Goal: Task Accomplishment & Management: Manage account settings

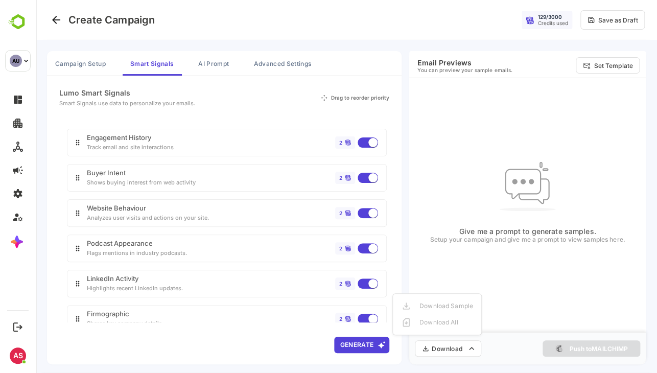
click at [287, 91] on div at bounding box center [346, 186] width 621 height 373
click at [217, 60] on button "AI Prompt" at bounding box center [213, 63] width 47 height 25
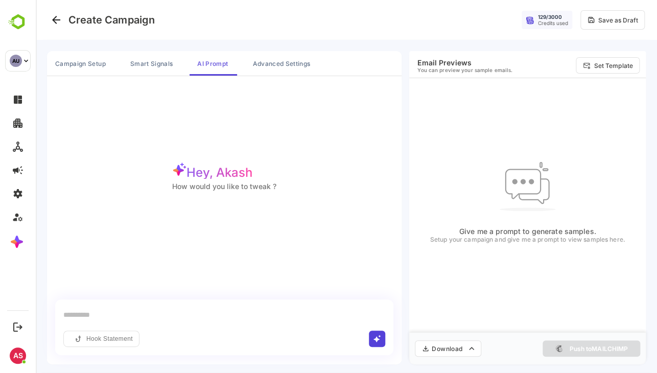
scroll to position [2, 0]
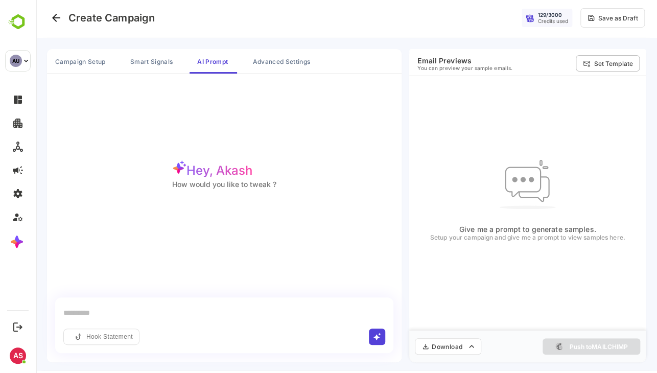
click at [624, 60] on p "Set Template" at bounding box center [612, 64] width 39 height 8
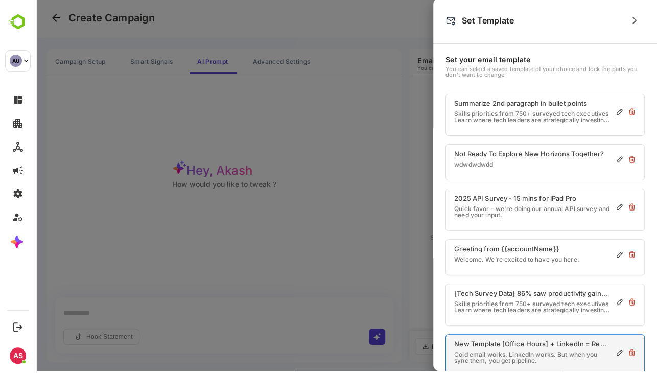
scroll to position [51, 0]
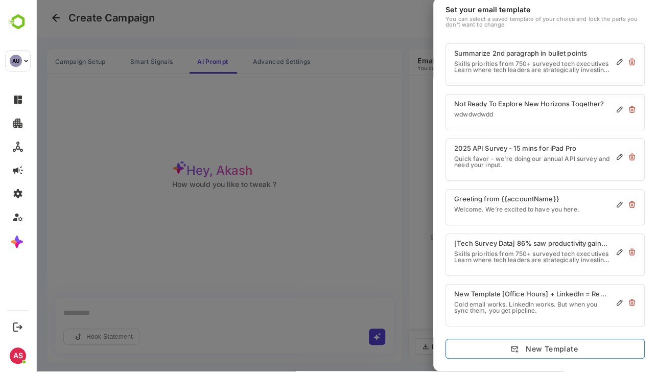
click at [573, 348] on button "New Template" at bounding box center [544, 349] width 199 height 20
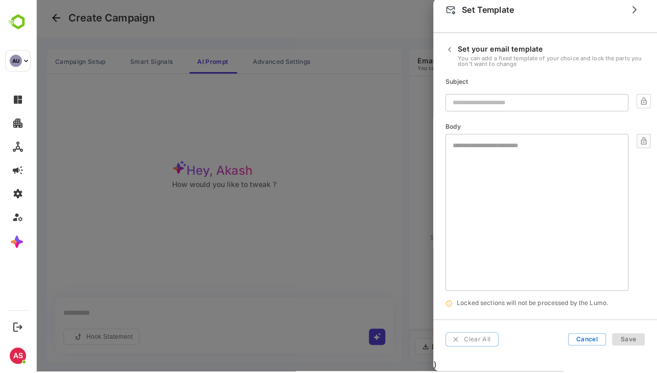
scroll to position [10, 0]
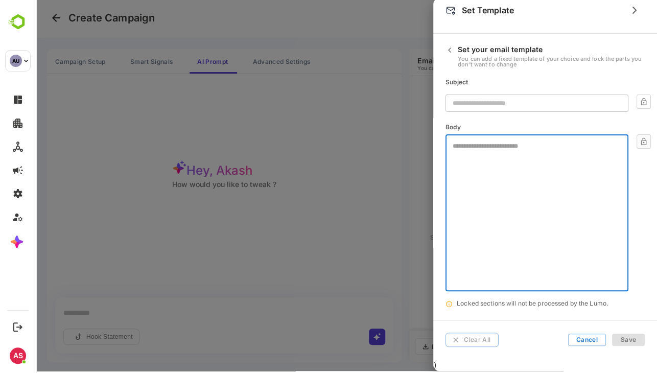
click at [515, 173] on textarea at bounding box center [537, 171] width 168 height 57
click at [544, 136] on div "* ​" at bounding box center [536, 212] width 182 height 157
type textarea "*"
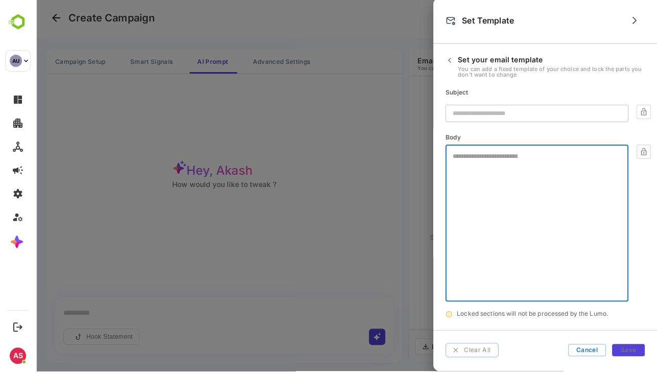
scroll to position [0, 0]
click at [451, 57] on icon "button" at bounding box center [449, 60] width 8 height 8
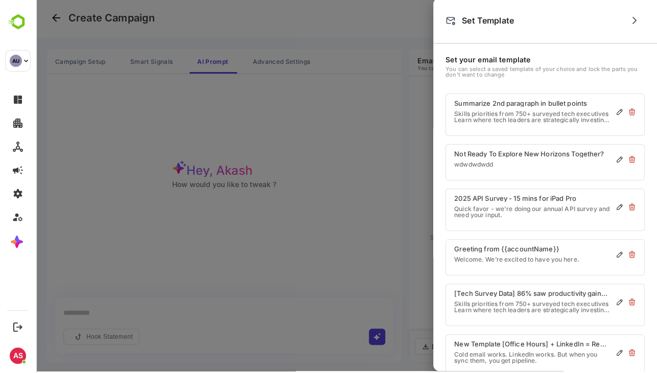
click at [195, 83] on div at bounding box center [346, 184] width 621 height 373
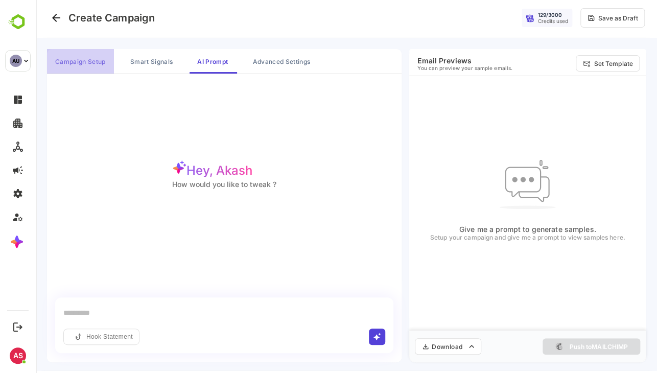
click at [62, 61] on button "Campaign Setup" at bounding box center [80, 61] width 67 height 25
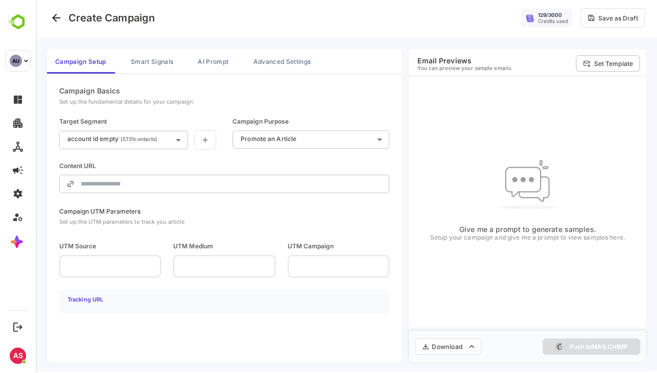
click at [603, 60] on p "Set Template" at bounding box center [612, 64] width 39 height 8
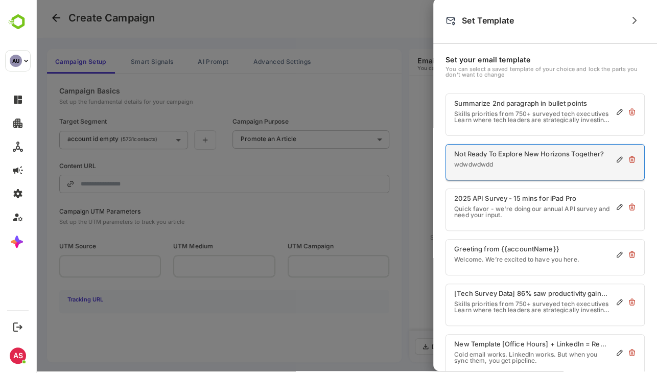
click at [505, 152] on p "Not Ready To Explore New Horizons Together?" at bounding box center [529, 154] width 150 height 7
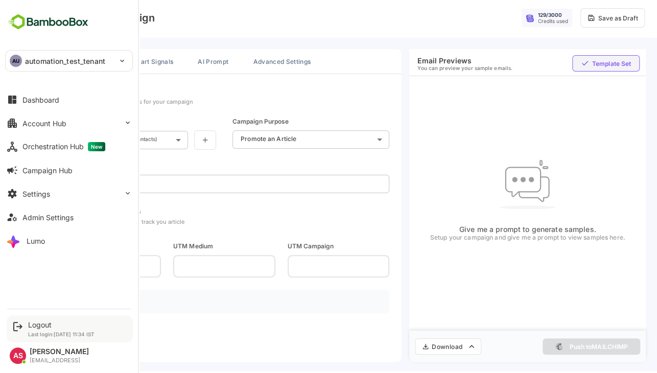
click at [44, 318] on div "Logout Last login: [DATE] 11:34 IST" at bounding box center [70, 328] width 126 height 27
click at [44, 321] on div "Logout" at bounding box center [61, 324] width 66 height 9
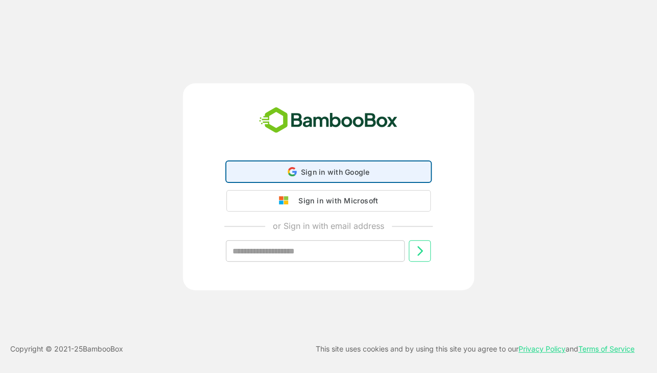
click at [293, 175] on icon at bounding box center [291, 175] width 7 height 4
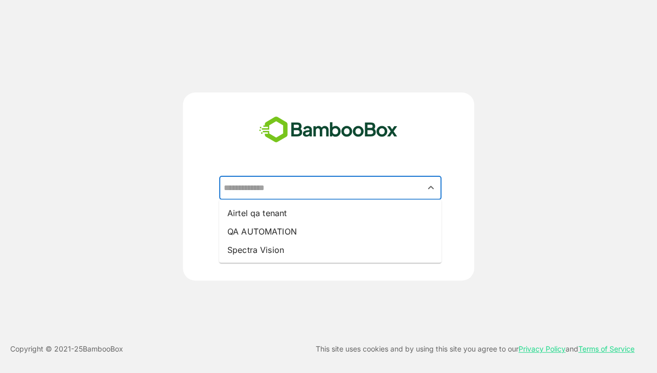
click at [305, 180] on input "text" at bounding box center [330, 187] width 218 height 19
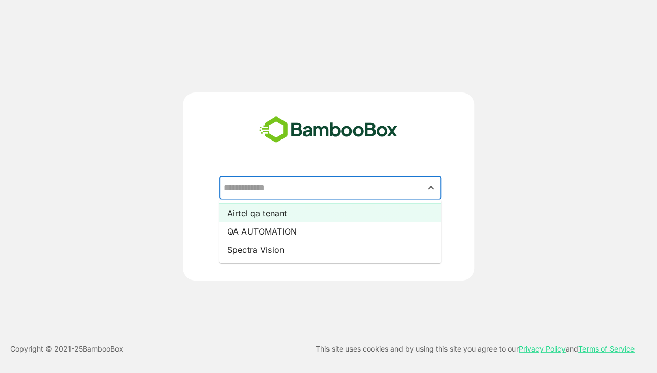
click at [283, 220] on li "Airtel qa tenant" at bounding box center [330, 212] width 222 height 18
type input "**********"
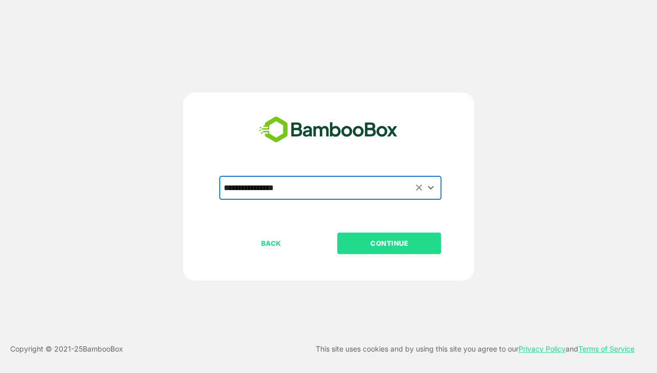
click at [415, 246] on p "CONTINUE" at bounding box center [389, 242] width 102 height 11
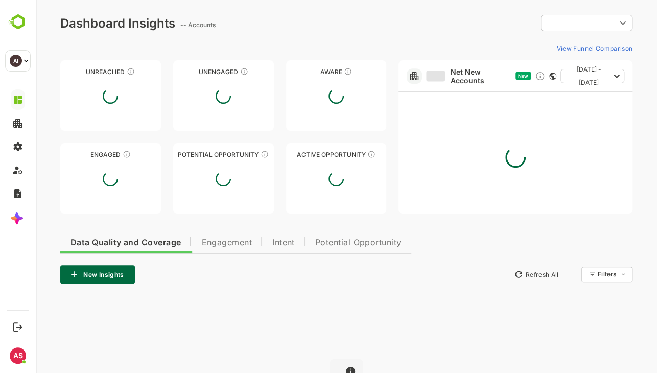
type input "**********"
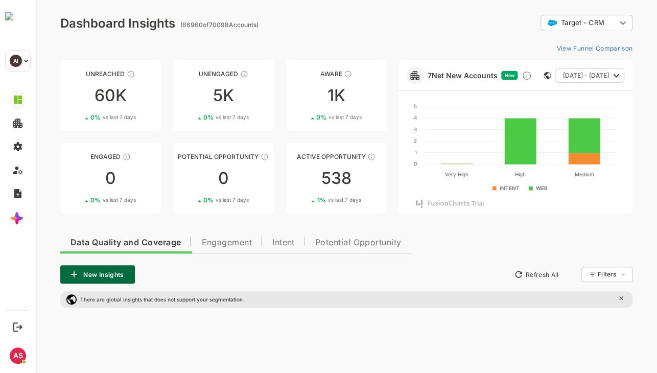
click at [172, 46] on div "View Funnel Comparison" at bounding box center [346, 48] width 572 height 16
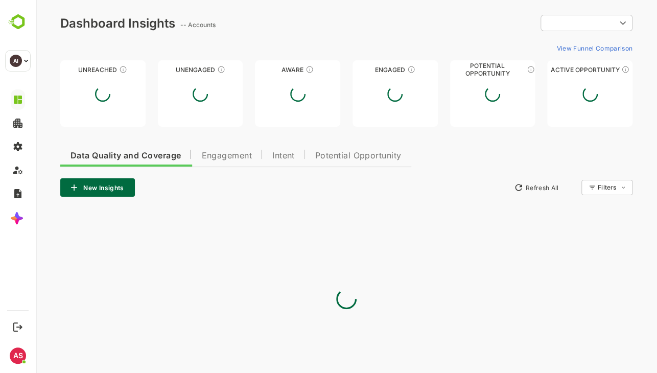
type input "**********"
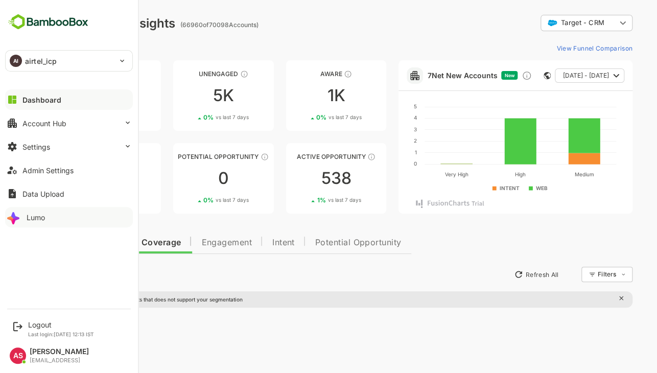
click at [45, 211] on button "Lumo" at bounding box center [69, 217] width 128 height 20
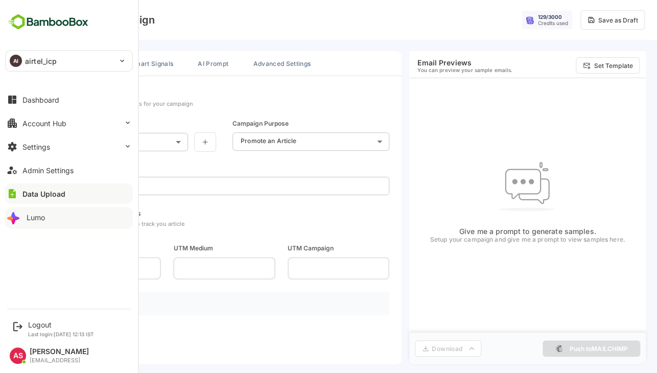
click at [41, 216] on div "Lumo" at bounding box center [36, 217] width 18 height 9
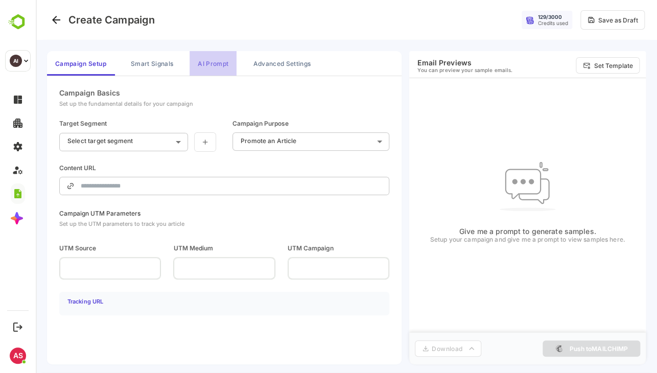
click at [203, 73] on button "AI Prompt" at bounding box center [212, 63] width 47 height 25
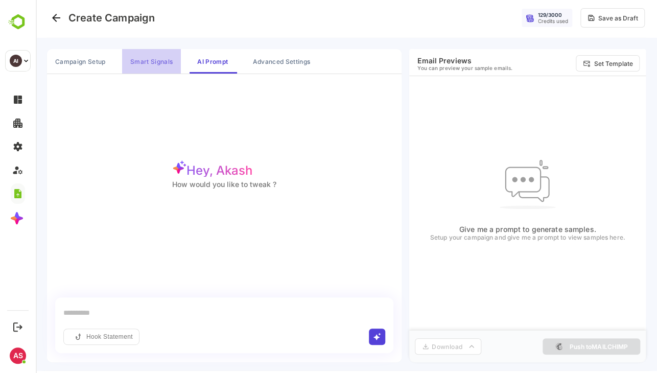
click at [141, 68] on button "Smart Signals" at bounding box center [151, 61] width 59 height 25
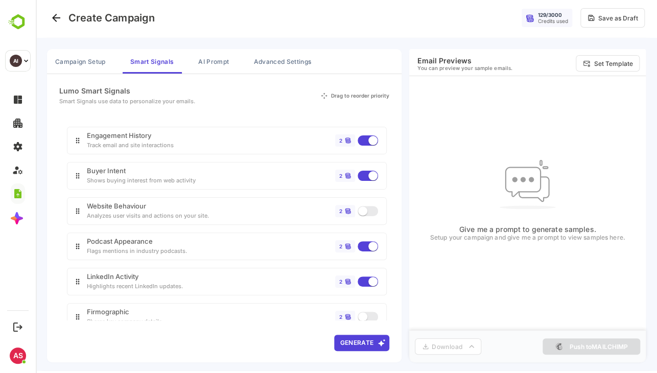
scroll to position [76, 0]
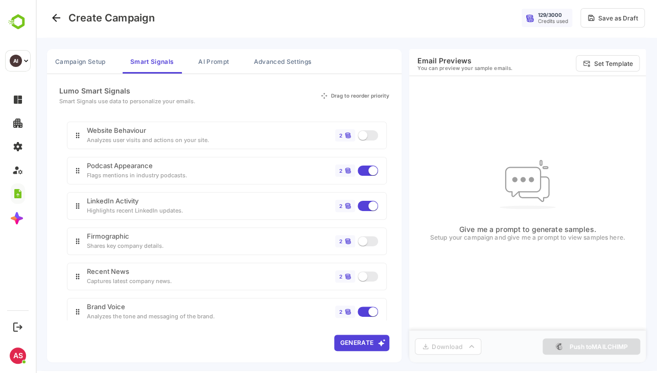
click at [368, 241] on div "2" at bounding box center [356, 241] width 43 height 12
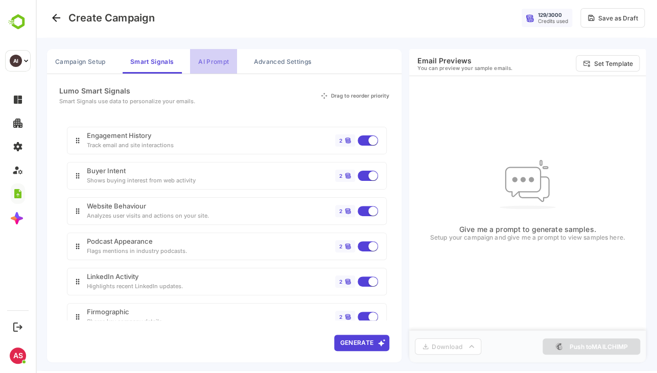
click at [199, 55] on button "AI Prompt" at bounding box center [213, 61] width 47 height 25
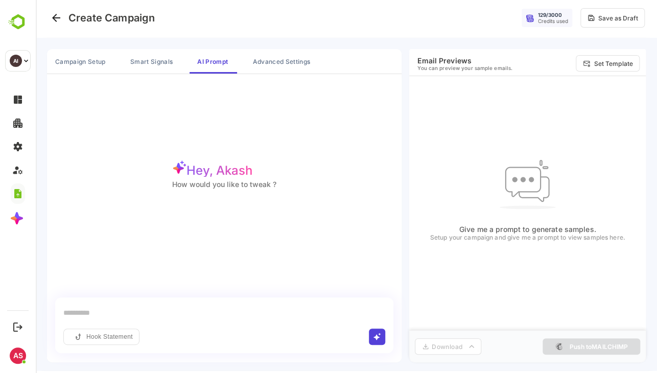
click at [100, 315] on input "text" at bounding box center [224, 312] width 322 height 15
type input "***"
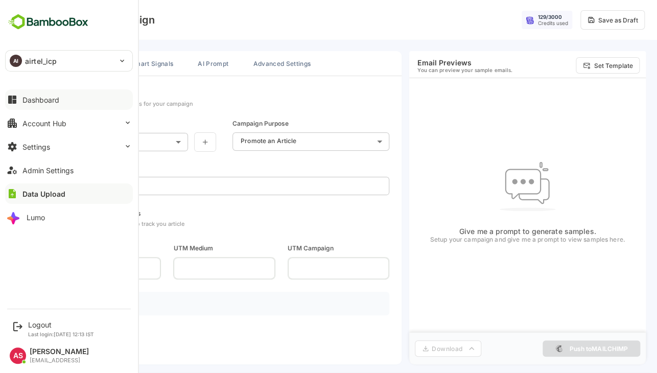
click at [38, 104] on button "Dashboard" at bounding box center [69, 99] width 128 height 20
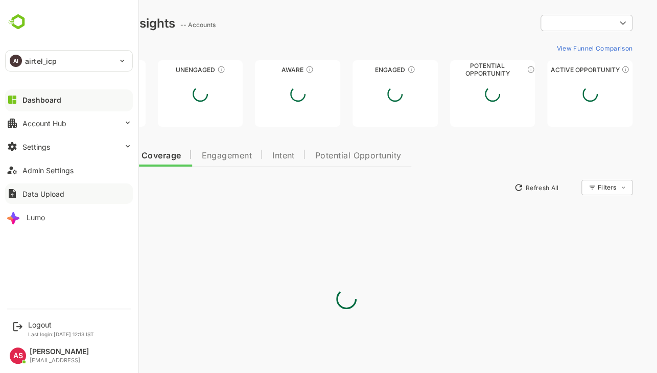
type input "**********"
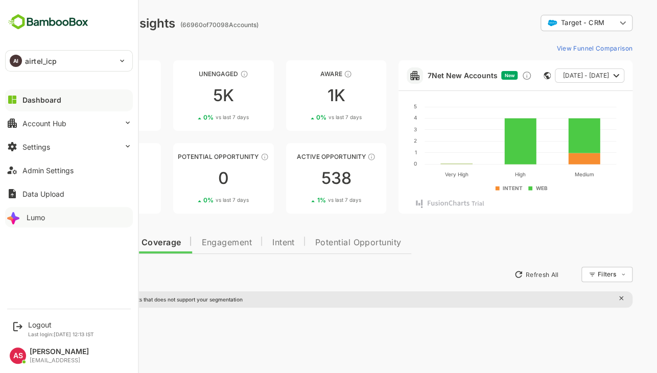
click at [44, 213] on div "Lumo" at bounding box center [36, 217] width 18 height 9
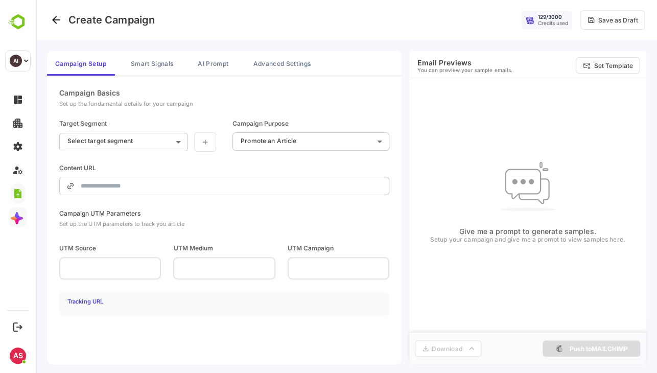
click at [146, 147] on body "**********" at bounding box center [346, 186] width 621 height 373
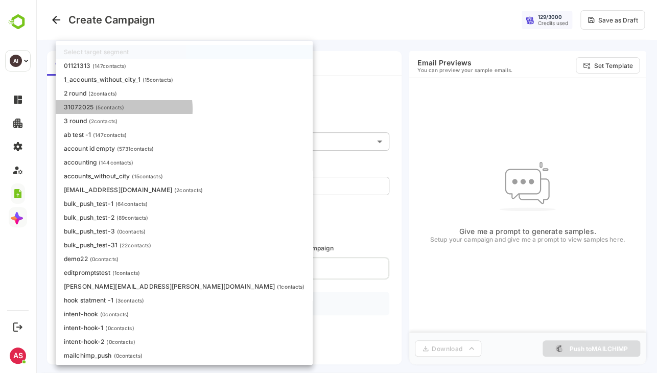
click at [120, 109] on p "( 5 contacts)" at bounding box center [110, 107] width 29 height 6
type input "********"
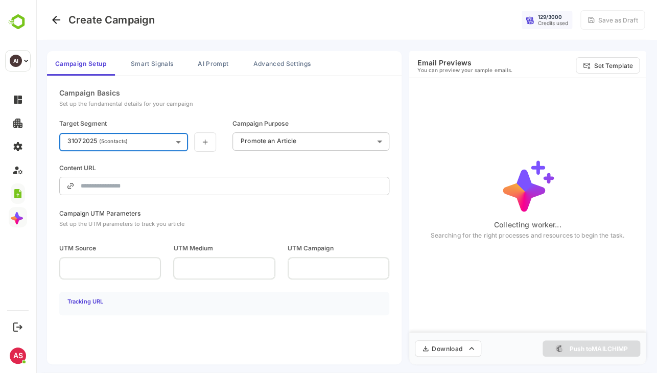
type input "**********"
click at [208, 66] on button "AI Prompt" at bounding box center [212, 63] width 47 height 25
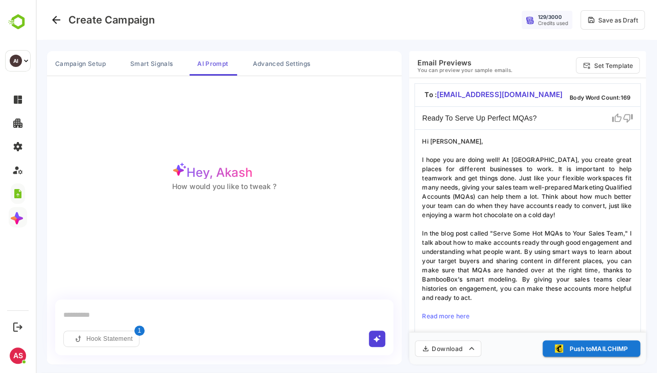
scroll to position [2, 0]
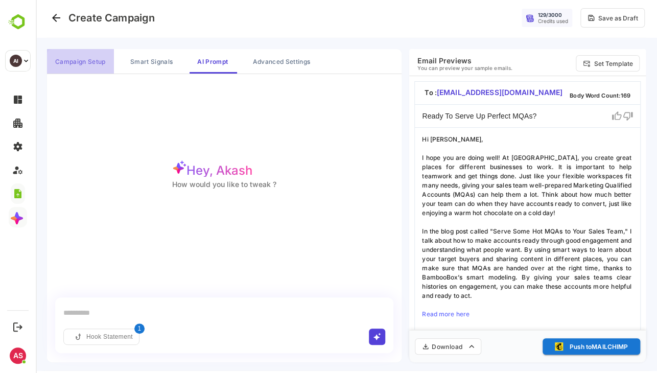
click at [78, 61] on button "Campaign Setup" at bounding box center [80, 61] width 67 height 25
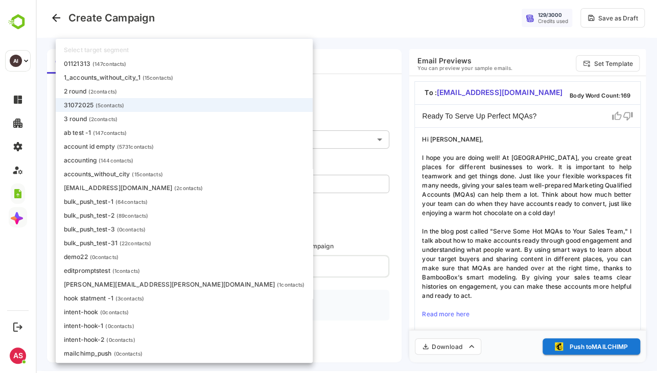
click at [89, 133] on body "**********" at bounding box center [346, 184] width 621 height 373
click at [102, 240] on li "bulk_push_test-31 ( 22 contacts)" at bounding box center [184, 243] width 257 height 14
type input "**********"
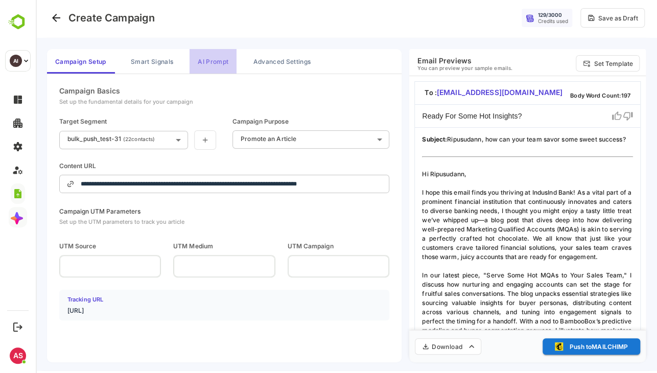
click at [198, 62] on button "AI Prompt" at bounding box center [212, 61] width 47 height 25
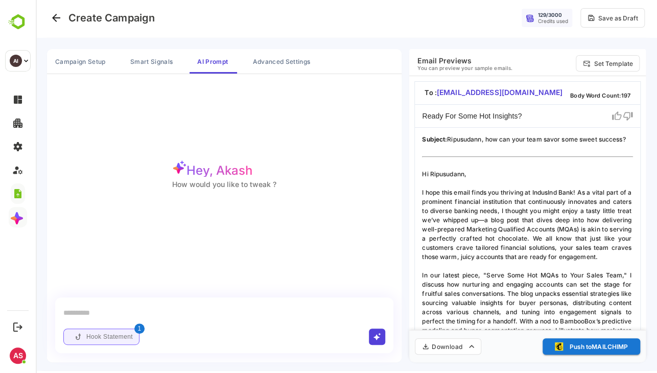
click at [111, 330] on button "Hook Statement" at bounding box center [101, 336] width 76 height 16
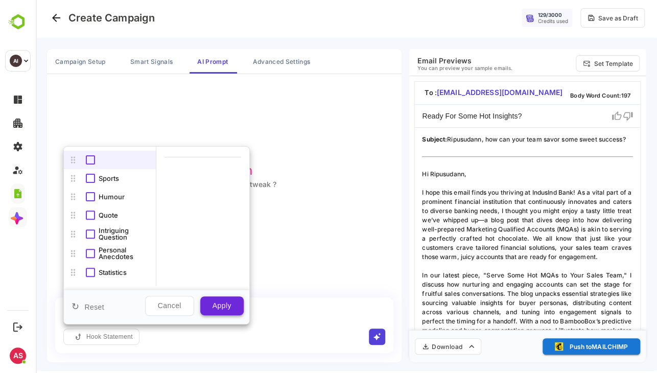
click at [223, 299] on button "Apply" at bounding box center [221, 305] width 43 height 19
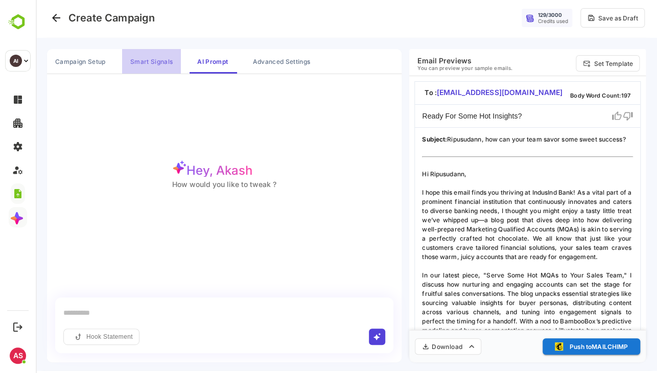
click at [161, 61] on button "Smart Signals" at bounding box center [151, 61] width 59 height 25
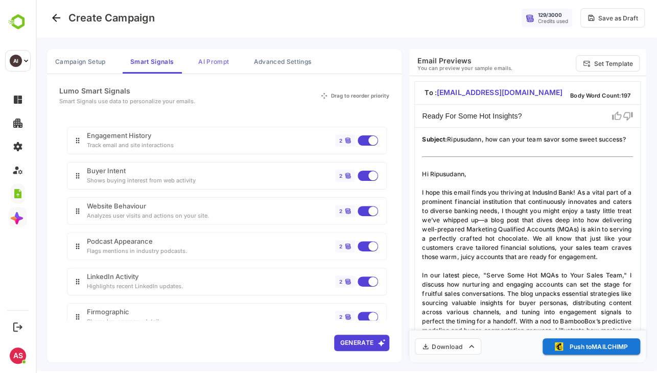
click at [214, 61] on button "AI Prompt" at bounding box center [213, 61] width 47 height 25
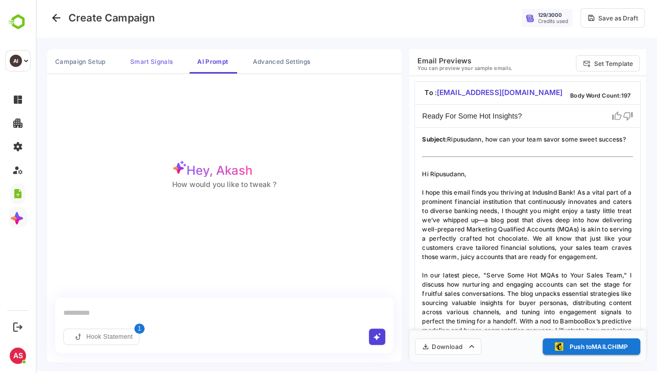
click at [145, 61] on button "Smart Signals" at bounding box center [151, 61] width 59 height 25
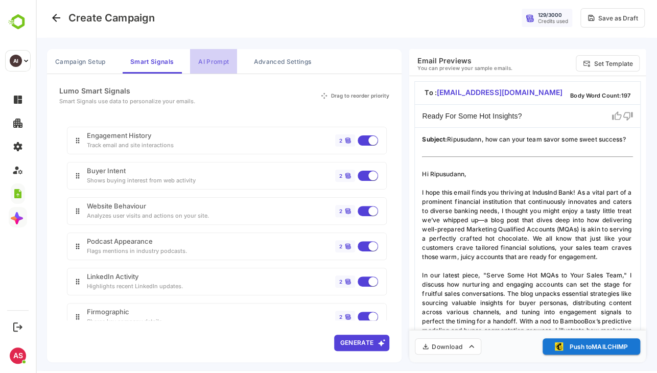
click at [216, 67] on button "AI Prompt" at bounding box center [213, 61] width 47 height 25
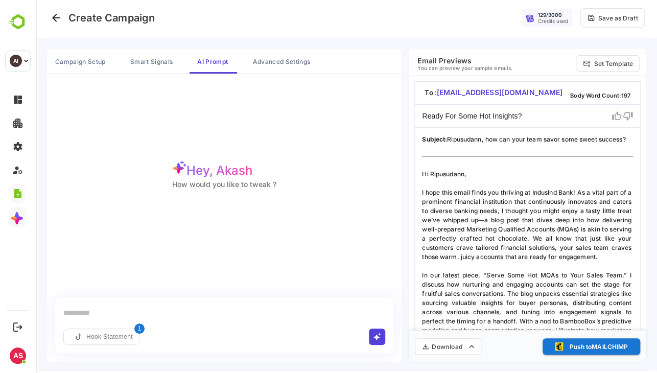
click at [96, 314] on input "text" at bounding box center [224, 312] width 322 height 15
type input "*"
type input "**********"
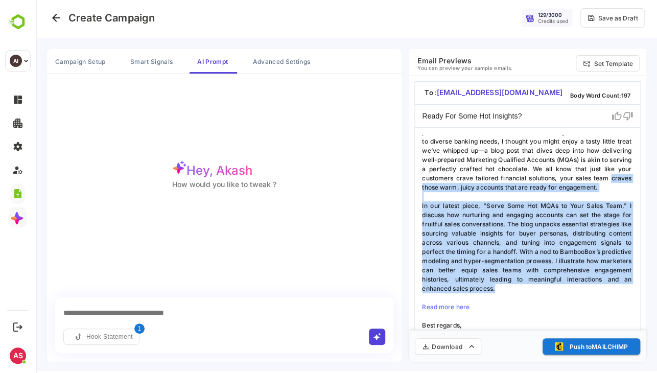
drag, startPoint x: 518, startPoint y: 277, endPoint x: 442, endPoint y: 165, distance: 135.6
click at [442, 165] on p "Subject: Ripusudann, how can your team savor some sweet success? Hi Ripusudann,…" at bounding box center [527, 237] width 211 height 204
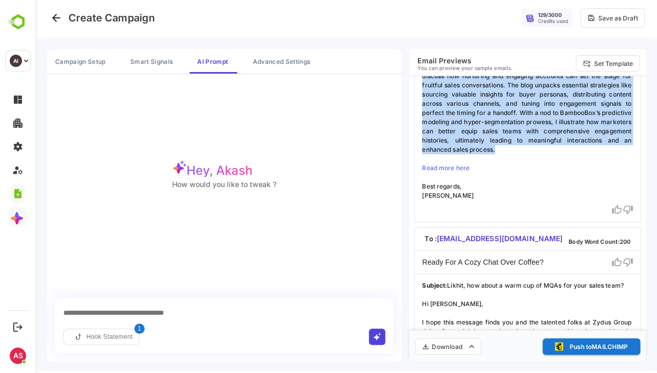
scroll to position [140, 0]
click at [90, 54] on button "Campaign Setup" at bounding box center [80, 61] width 67 height 25
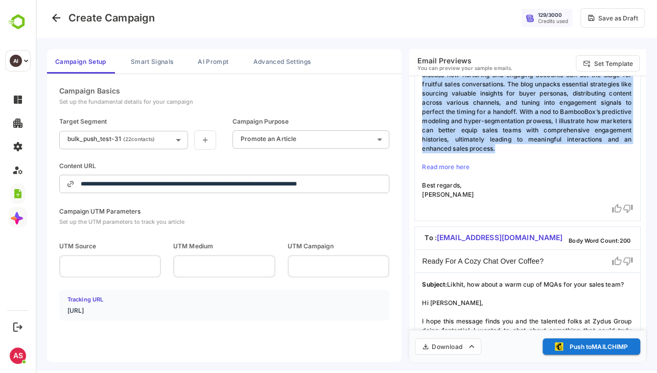
click at [123, 130] on body "**********" at bounding box center [346, 184] width 621 height 373
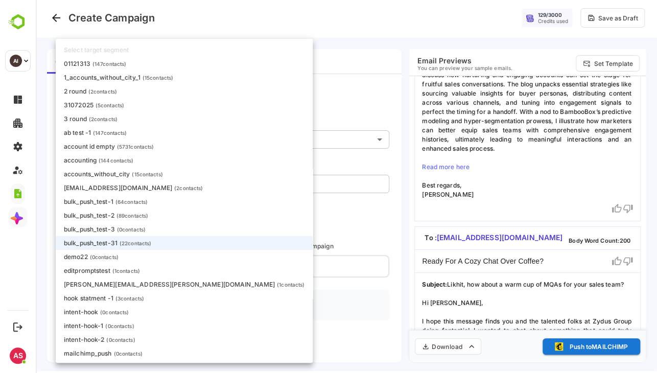
click at [532, 170] on div at bounding box center [346, 184] width 621 height 373
click at [136, 133] on body "**********" at bounding box center [346, 184] width 621 height 373
click at [130, 180] on li "accounts_without_city ( 15 contacts)" at bounding box center [184, 174] width 257 height 14
type input "**********"
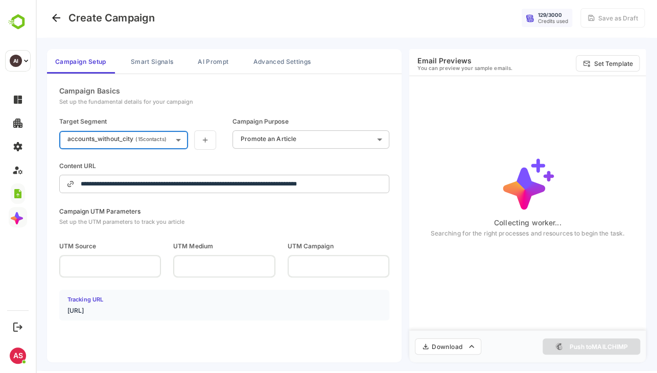
type input "**********"
click at [182, 63] on div "Campaign Setup Smart Signals AI Prompt Advanced Settings" at bounding box center [224, 61] width 354 height 25
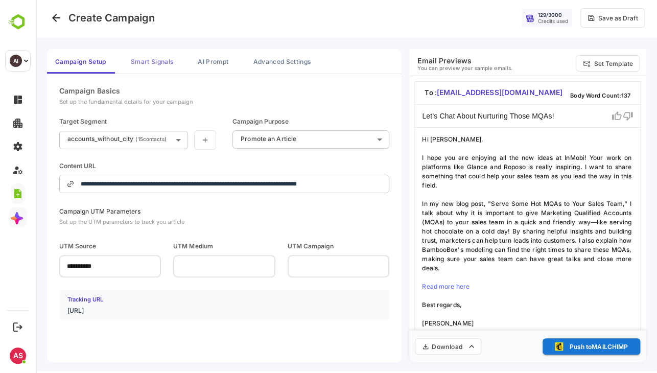
click at [164, 62] on button "Smart Signals" at bounding box center [152, 61] width 59 height 25
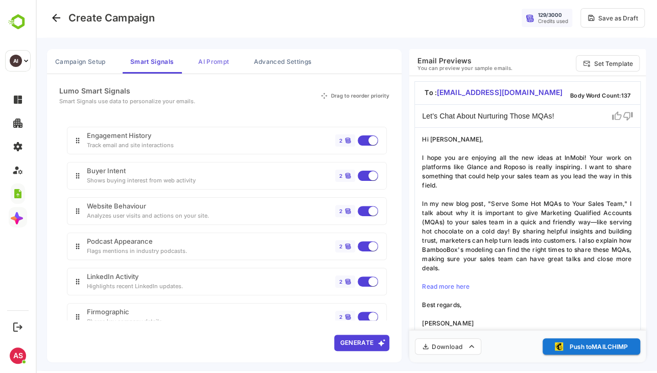
click at [217, 64] on button "AI Prompt" at bounding box center [213, 61] width 47 height 25
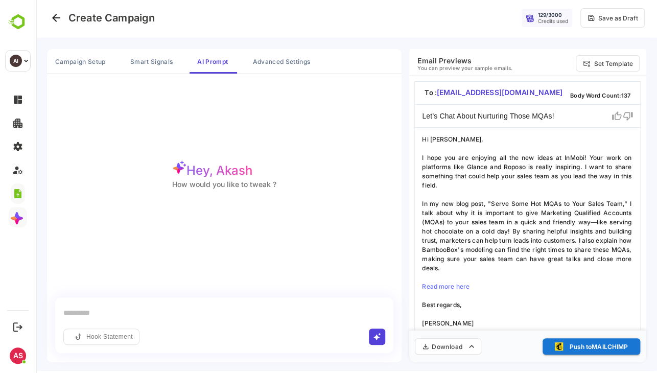
click at [110, 303] on div "Hook Statement 0" at bounding box center [224, 325] width 338 height 56
click at [94, 313] on input "text" at bounding box center [224, 312] width 322 height 15
click at [87, 307] on input "text" at bounding box center [224, 312] width 322 height 15
type input "**********"
click at [378, 333] on icon "button" at bounding box center [377, 336] width 8 height 8
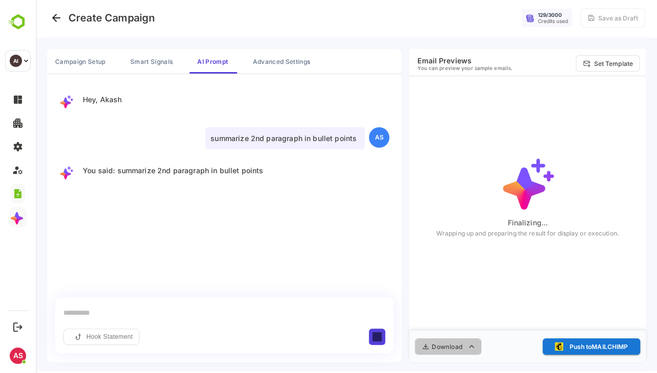
click at [467, 344] on icon "button" at bounding box center [471, 346] width 10 height 10
click at [470, 231] on div at bounding box center [346, 184] width 621 height 373
click at [470, 231] on p "Searching for the right processes and resources to begin the task." at bounding box center [527, 233] width 194 height 9
click at [159, 56] on button "Smart Signals" at bounding box center [151, 61] width 59 height 25
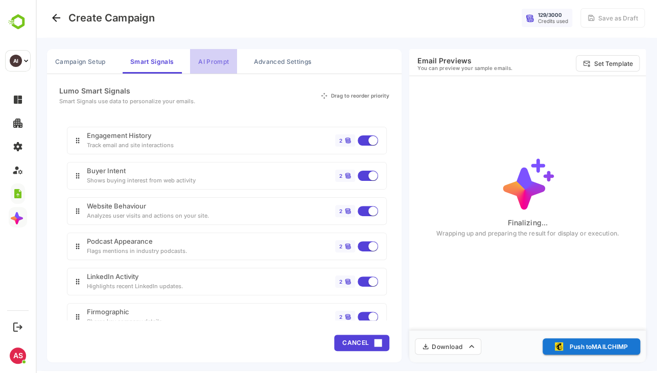
click at [213, 59] on button "AI Prompt" at bounding box center [213, 61] width 47 height 25
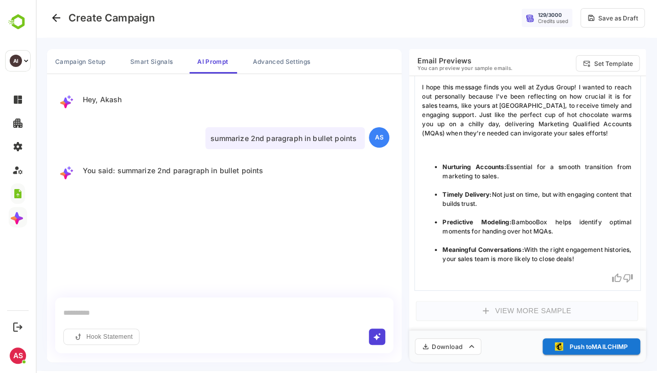
scroll to position [84, 0]
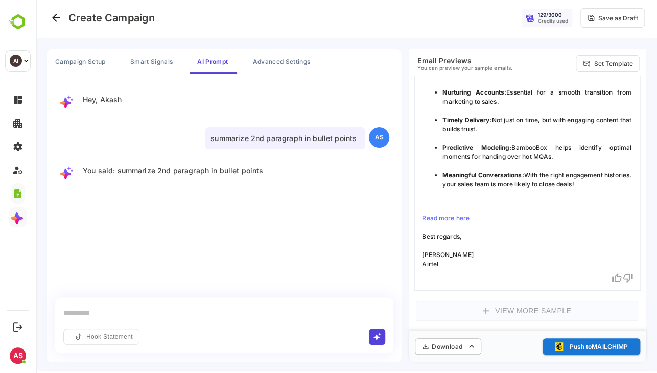
click at [467, 349] on icon "button" at bounding box center [471, 346] width 10 height 10
drag, startPoint x: 458, startPoint y: 303, endPoint x: 441, endPoint y: 304, distance: 16.9
click at [441, 304] on li "Download Sample" at bounding box center [437, 304] width 88 height 16
click at [460, 345] on button "Download" at bounding box center [448, 346] width 66 height 16
click at [449, 302] on li "Download Sample" at bounding box center [437, 304] width 88 height 16
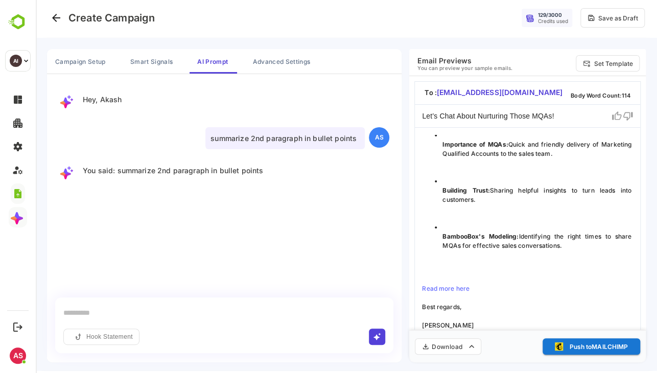
scroll to position [0, 0]
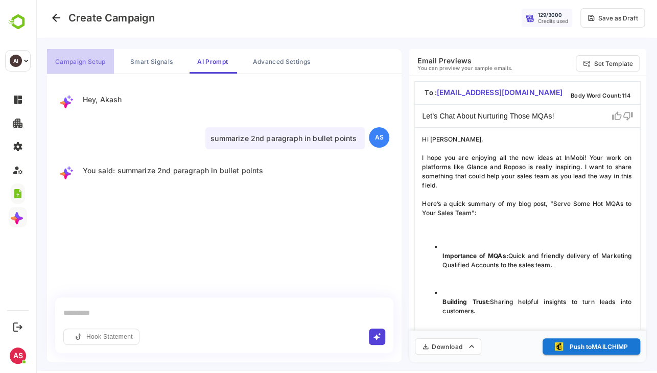
click at [98, 57] on button "Campaign Setup" at bounding box center [80, 61] width 67 height 25
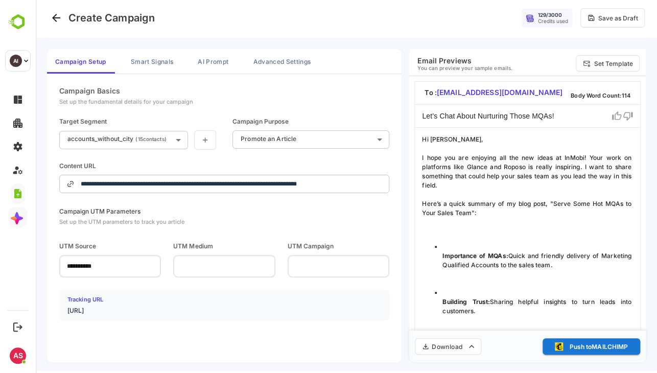
click at [153, 137] on body "**********" at bounding box center [346, 184] width 621 height 373
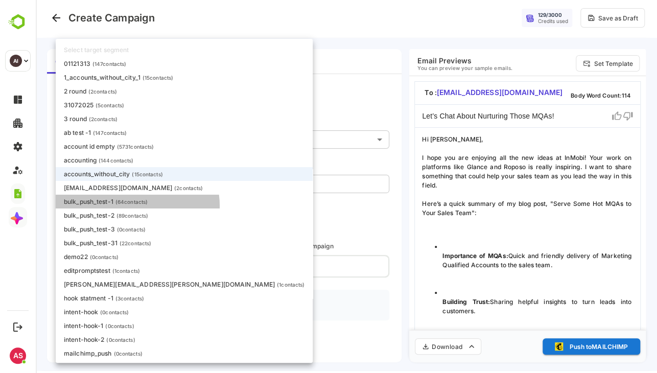
click at [137, 205] on div "bulk_push_test-1 ( 64 contacts)" at bounding box center [106, 202] width 84 height 8
type input "**********"
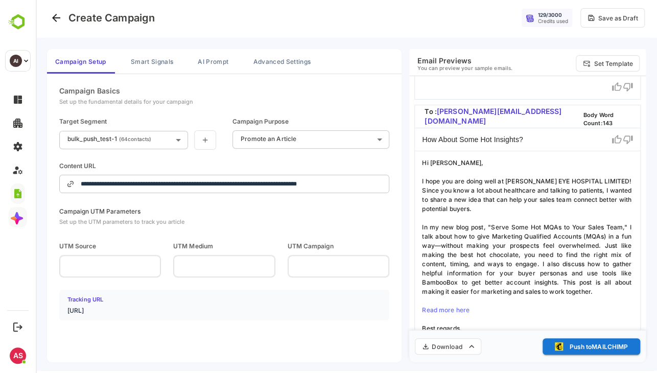
scroll to position [7, 0]
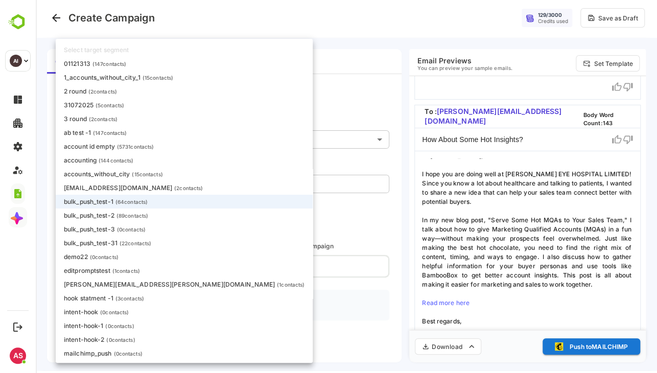
click at [145, 144] on body "**********" at bounding box center [346, 184] width 621 height 373
click at [125, 177] on p "accounts_without_city" at bounding box center [97, 174] width 66 height 8
type input "**********"
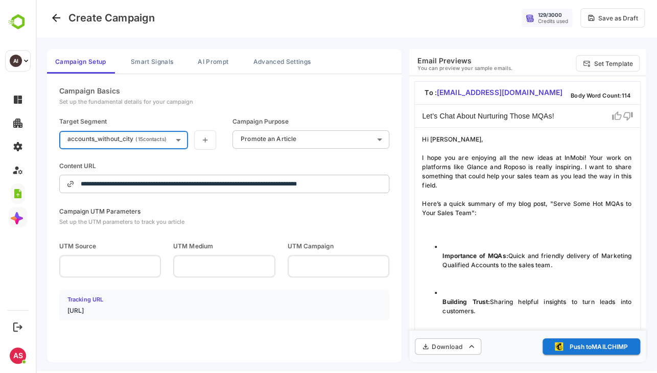
type input "**********"
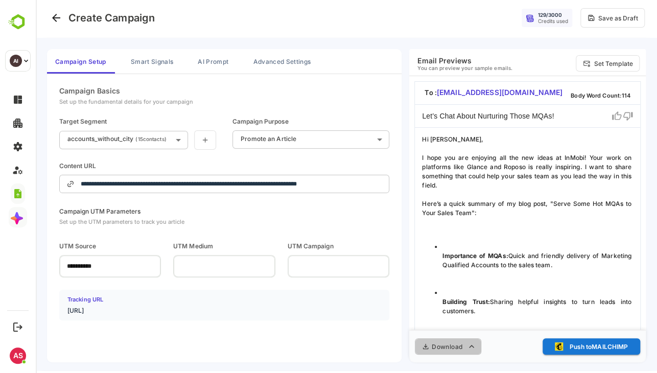
click at [470, 342] on icon "button" at bounding box center [471, 346] width 10 height 10
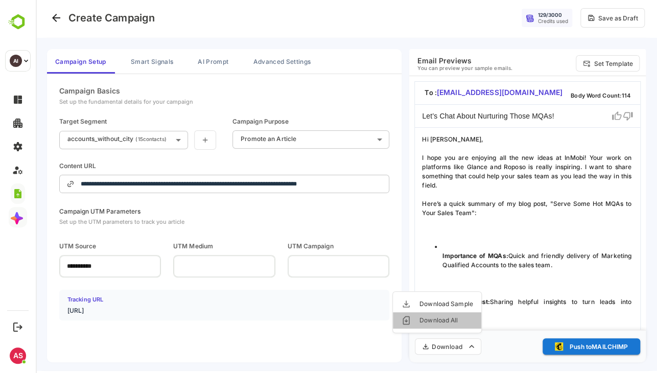
click at [437, 317] on li "Download All" at bounding box center [437, 320] width 88 height 16
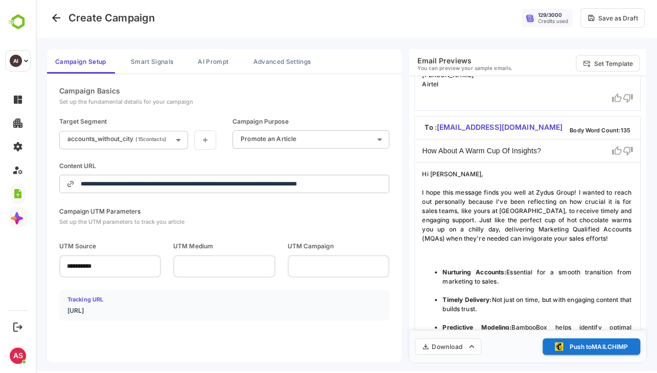
scroll to position [84, 0]
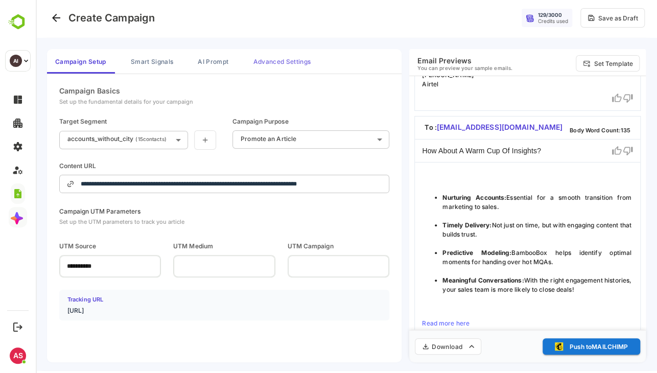
click at [271, 54] on button "Advanced Settings" at bounding box center [282, 61] width 74 height 25
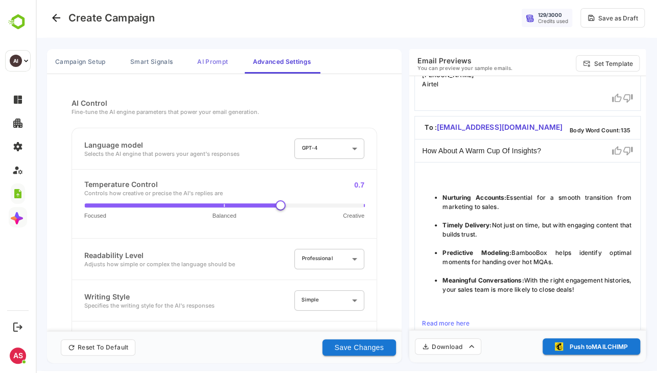
click at [210, 70] on button "AI Prompt" at bounding box center [212, 61] width 47 height 25
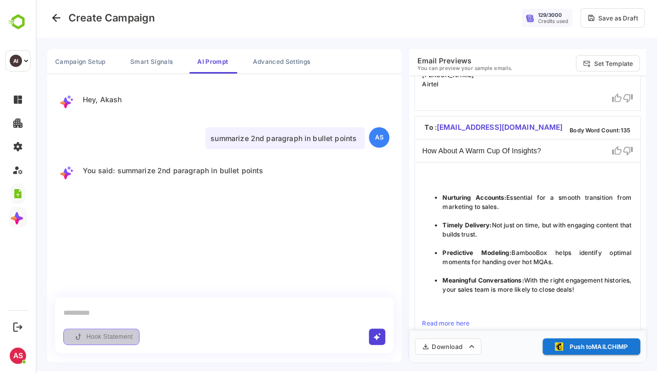
click at [106, 338] on button "Hook Statement" at bounding box center [101, 336] width 76 height 16
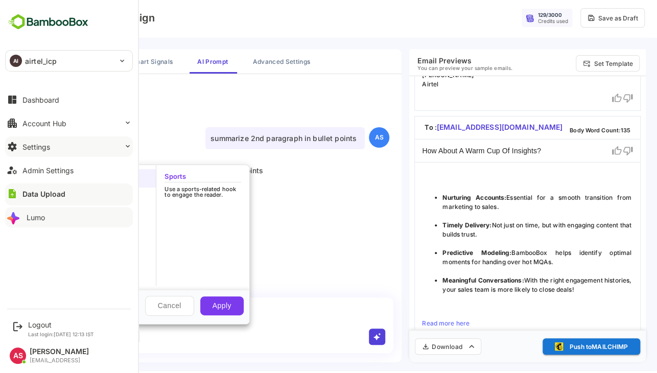
click at [65, 151] on button "Settings" at bounding box center [69, 146] width 128 height 20
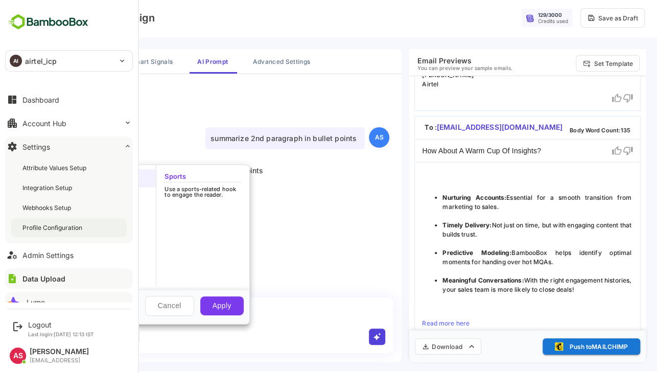
click at [67, 231] on div "Profile Configuration" at bounding box center [53, 227] width 62 height 9
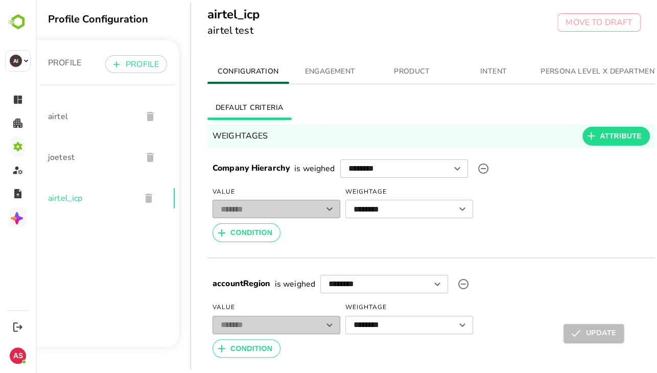
click at [481, 77] on span "INTENT" at bounding box center [493, 71] width 69 height 13
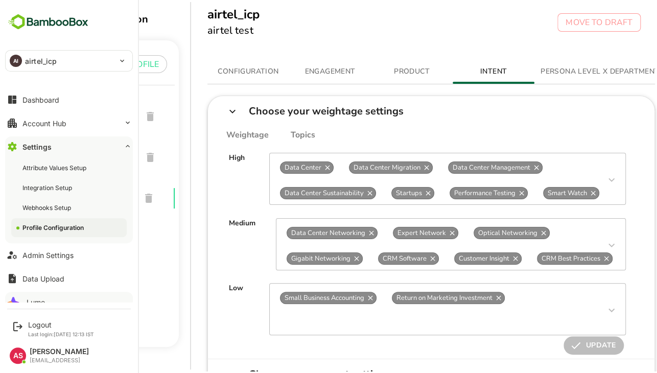
scroll to position [11, 0]
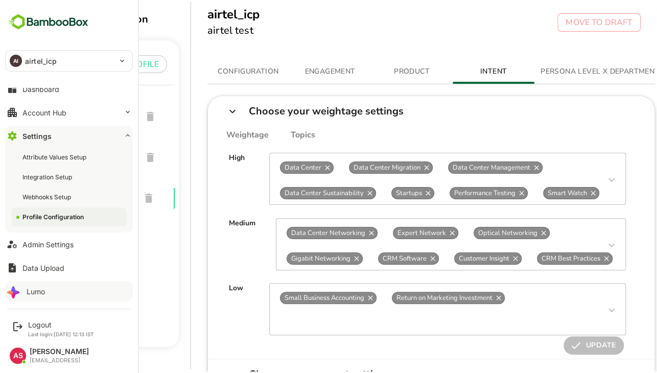
click at [37, 285] on button "Lumo" at bounding box center [69, 291] width 128 height 20
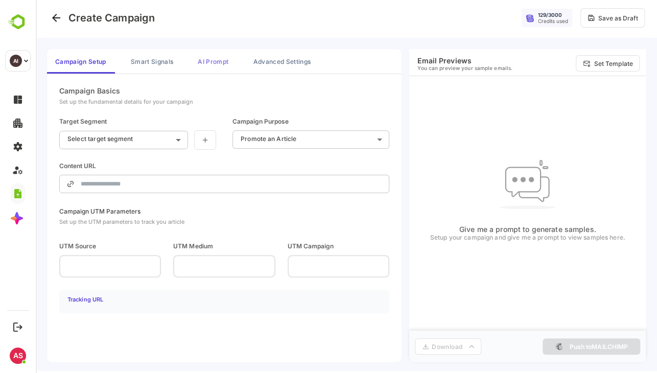
click at [215, 57] on button "AI Prompt" at bounding box center [212, 61] width 47 height 25
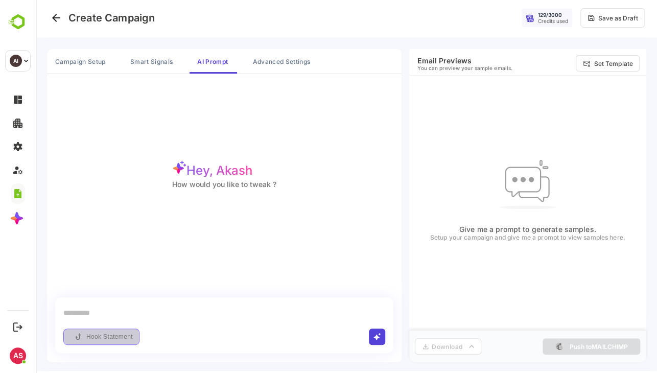
click at [106, 341] on button "Hook Statement" at bounding box center [101, 336] width 76 height 16
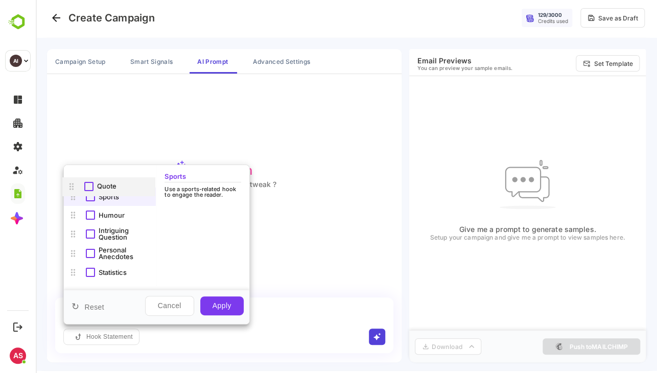
drag, startPoint x: 78, startPoint y: 211, endPoint x: 76, endPoint y: 180, distance: 31.2
click at [76, 180] on ul "Sports Humour Quote Intriguing Question Personal Anecdotes Statistics" at bounding box center [110, 225] width 92 height 112
click at [147, 58] on div at bounding box center [346, 184] width 621 height 373
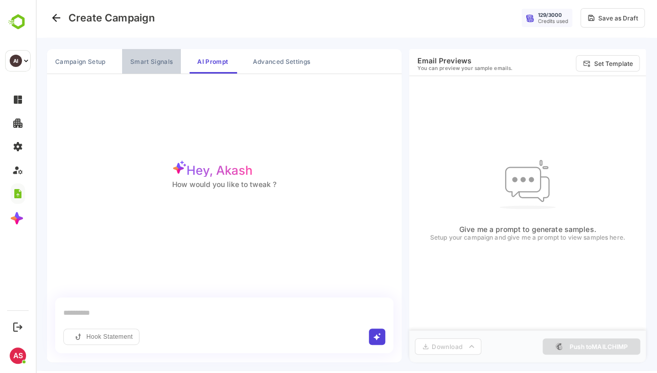
click at [147, 58] on button "Smart Signals" at bounding box center [151, 61] width 59 height 25
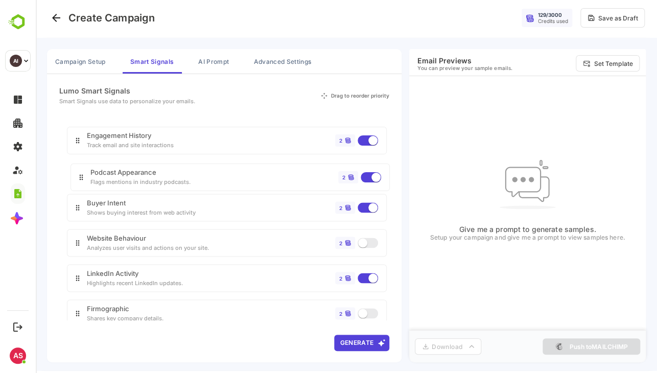
drag, startPoint x: 134, startPoint y: 252, endPoint x: 133, endPoint y: 207, distance: 45.0
click at [133, 207] on div "Engagement History Track email and site interactions 2 Buyer Intent Shows buyin…" at bounding box center [224, 240] width 330 height 243
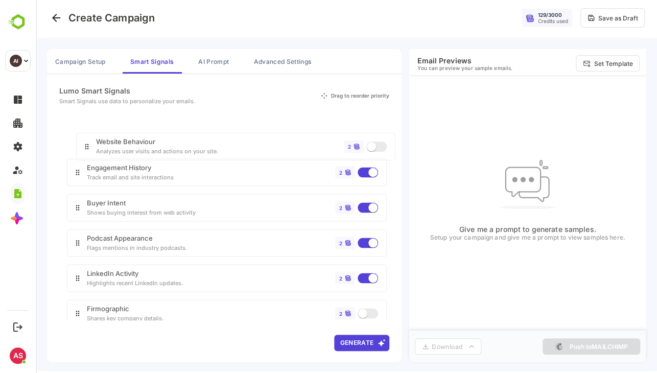
drag, startPoint x: 132, startPoint y: 238, endPoint x: 142, endPoint y: 137, distance: 101.6
click at [142, 137] on div "Engagement History Track email and site interactions 2 Buyer Intent Shows buyin…" at bounding box center [224, 240] width 330 height 243
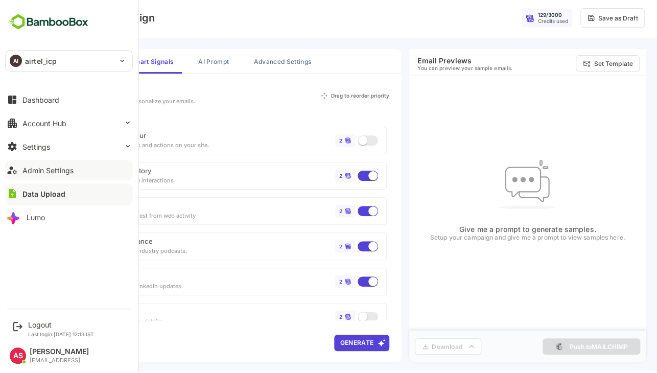
click at [57, 168] on div "Admin Settings" at bounding box center [47, 170] width 51 height 9
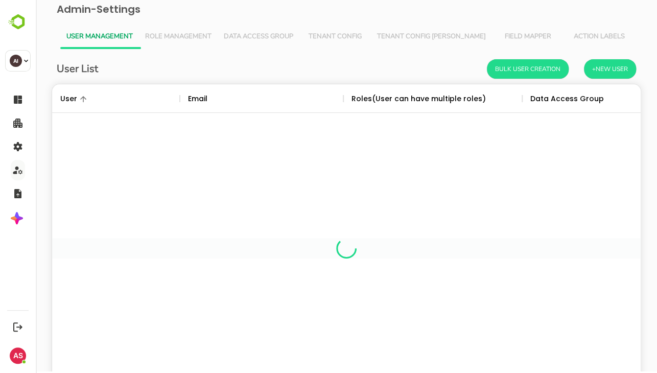
scroll to position [292, 573]
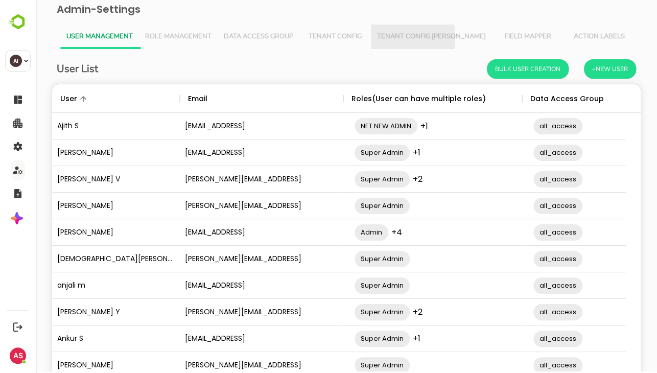
drag, startPoint x: 404, startPoint y: 27, endPoint x: 382, endPoint y: 37, distance: 24.2
click at [382, 37] on span "Tenant Config Json" at bounding box center [431, 37] width 109 height 8
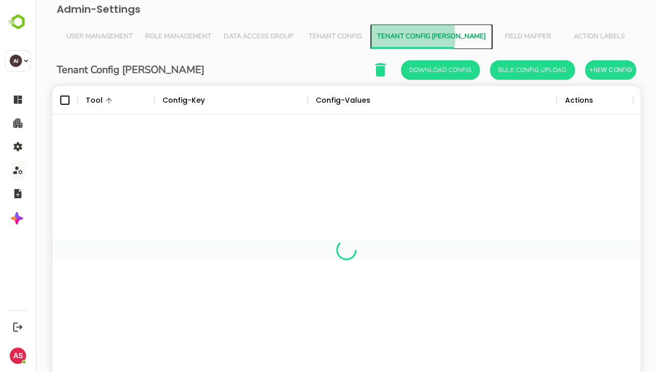
click at [382, 37] on span "Tenant Config Json" at bounding box center [431, 37] width 109 height 8
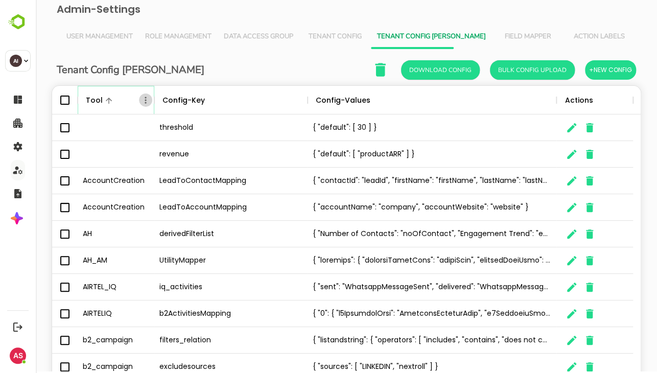
click at [145, 95] on icon "Menu" at bounding box center [145, 100] width 10 height 10
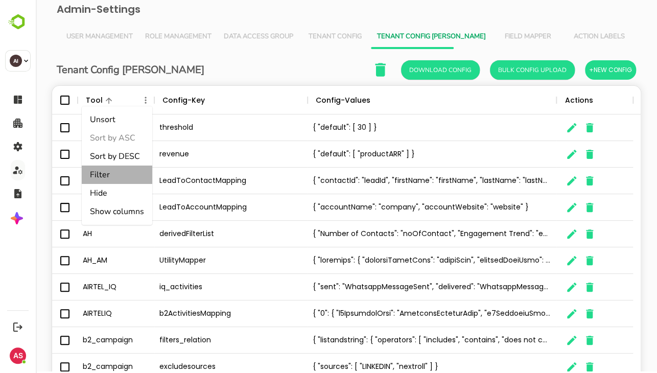
click at [114, 170] on li "Filter" at bounding box center [117, 174] width 70 height 18
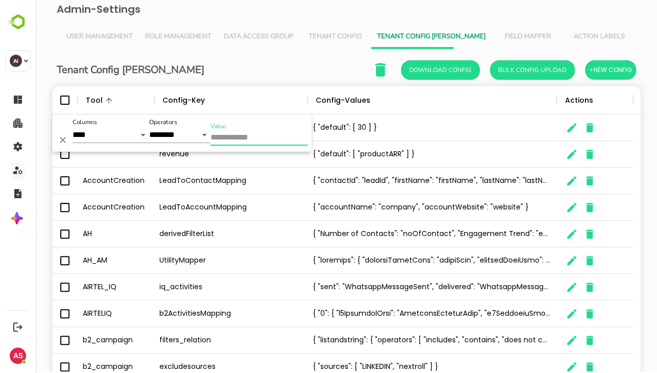
click at [226, 133] on input "Value" at bounding box center [258, 138] width 97 height 15
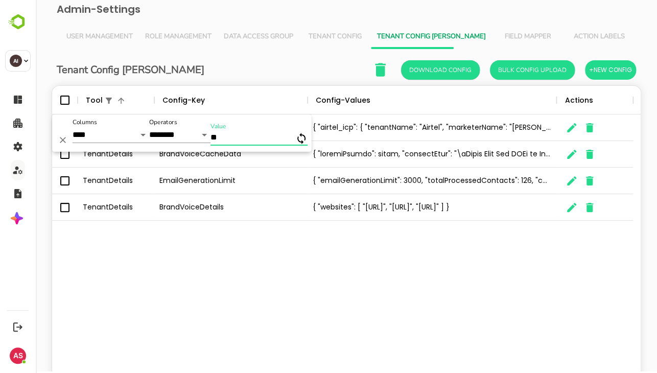
type input "*"
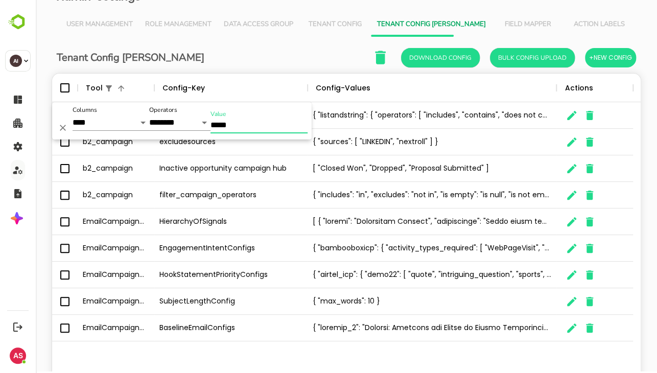
scroll to position [67, 0]
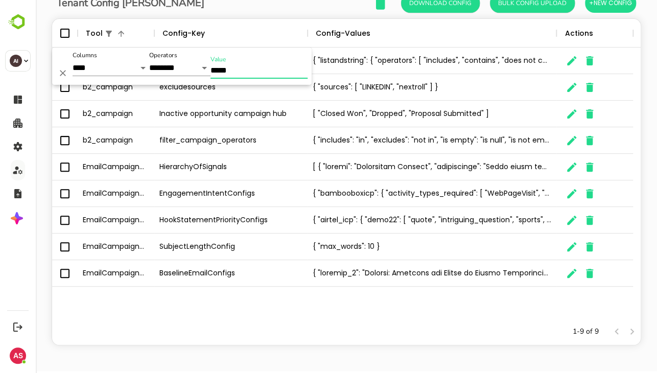
type input "*****"
click at [572, 172] on icon "The User Data" at bounding box center [571, 167] width 12 height 12
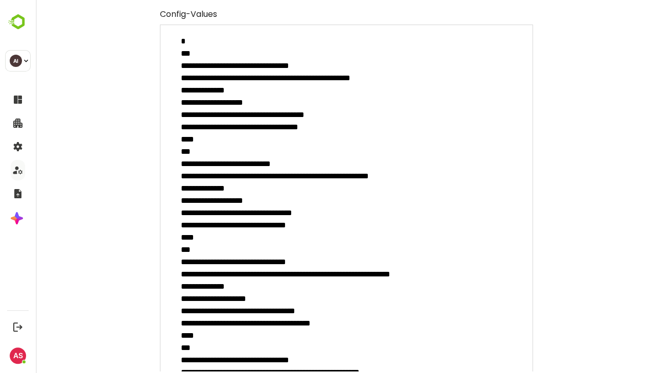
scroll to position [131, 0]
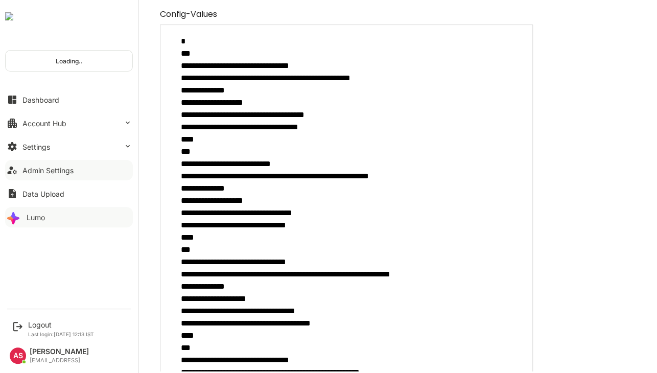
type textarea "*"
click at [21, 218] on icon at bounding box center [14, 217] width 16 height 16
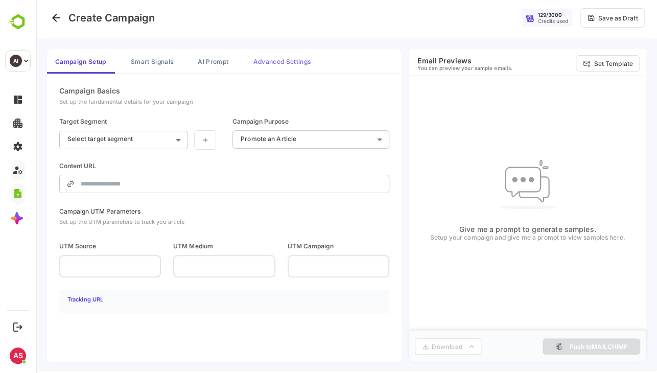
click at [285, 63] on button "Advanced Settings" at bounding box center [282, 61] width 74 height 25
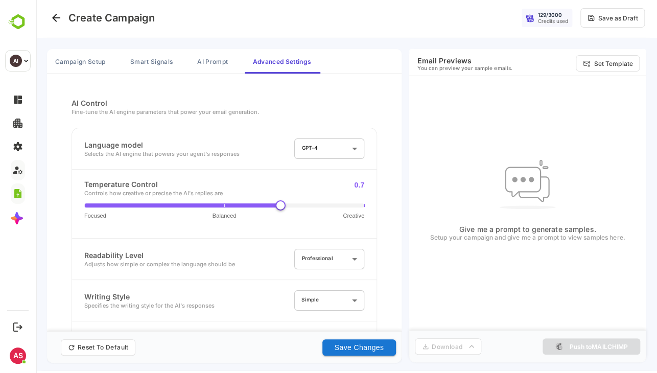
click at [319, 141] on body "**********" at bounding box center [346, 184] width 621 height 373
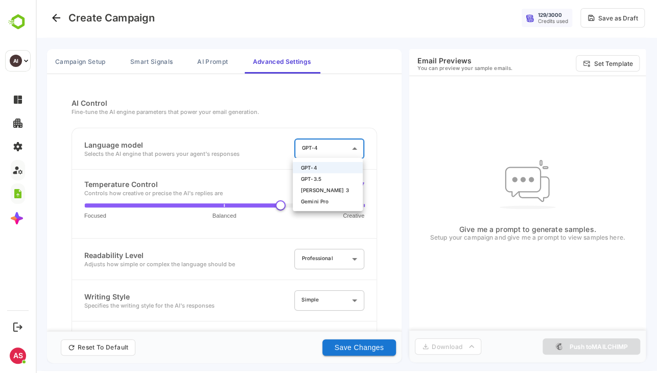
click at [370, 103] on div at bounding box center [346, 184] width 621 height 373
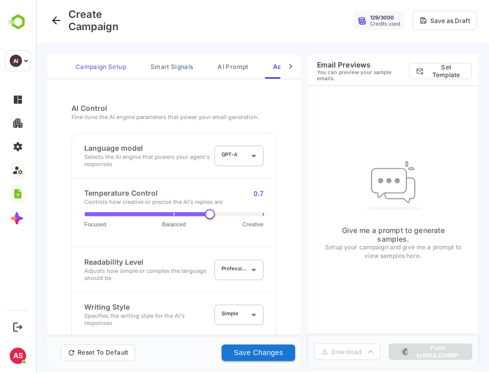
click at [130, 74] on button "Campaign Setup" at bounding box center [100, 66] width 67 height 25
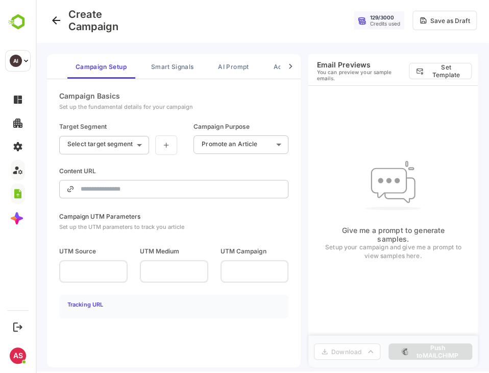
click at [130, 146] on body "**********" at bounding box center [263, 186] width 454 height 377
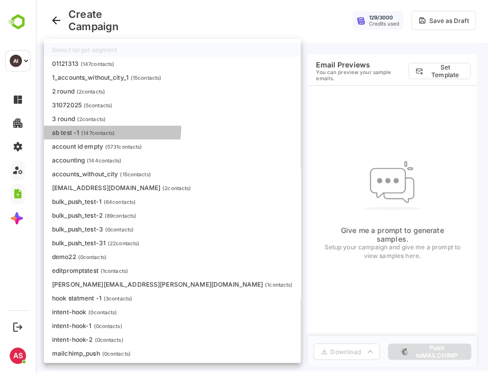
click at [98, 128] on li "ab test -1 ( 147 contacts)" at bounding box center [172, 133] width 257 height 14
type input "**********"
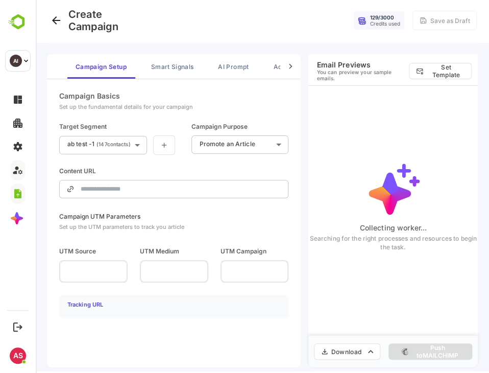
type input "**********"
type input "*****"
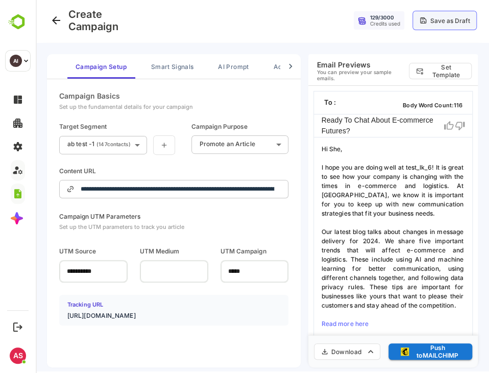
click at [450, 24] on div "Save as Draft" at bounding box center [451, 21] width 40 height 8
